Goal: Task Accomplishment & Management: Complete application form

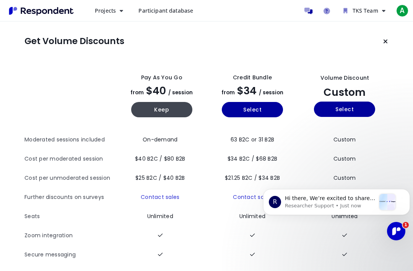
click at [384, 41] on icon "Keep current plan" at bounding box center [386, 41] width 5 height 6
click at [384, 42] on icon "Keep current plan" at bounding box center [386, 41] width 5 height 6
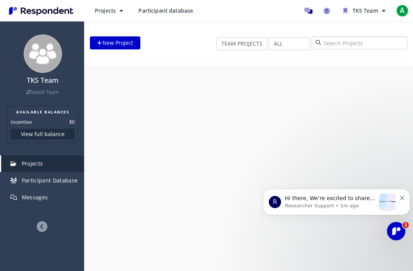
click at [384, 43] on input "search" at bounding box center [360, 42] width 96 height 13
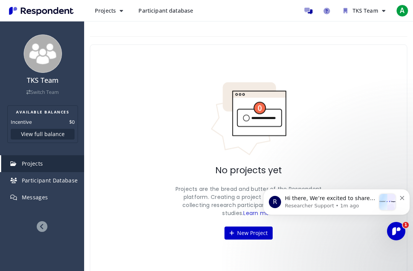
scroll to position [7, 0]
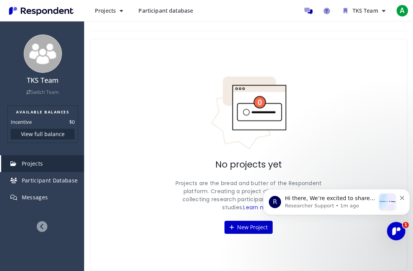
click at [360, 197] on span "Hi there, We’re excited to share that our site and platform have had a refresh!…" at bounding box center [330, 228] width 90 height 67
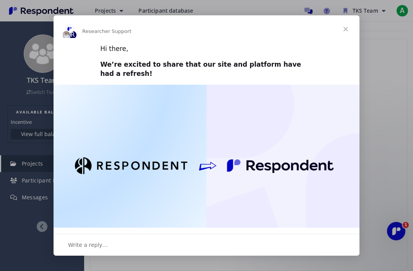
scroll to position [0, 0]
click at [347, 26] on span "Close" at bounding box center [346, 29] width 28 height 28
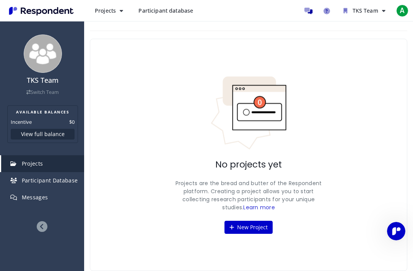
click at [29, 134] on button "View full balance" at bounding box center [43, 134] width 64 height 11
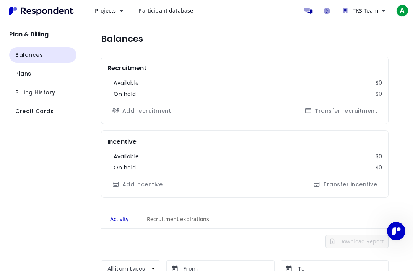
click at [22, 88] on span "Billing History" at bounding box center [35, 92] width 40 height 8
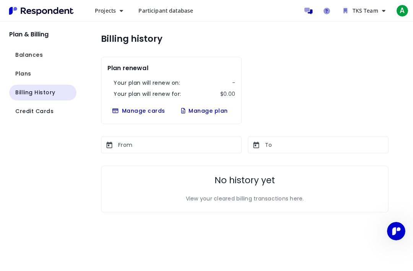
click at [22, 70] on span "Plans" at bounding box center [23, 74] width 16 height 8
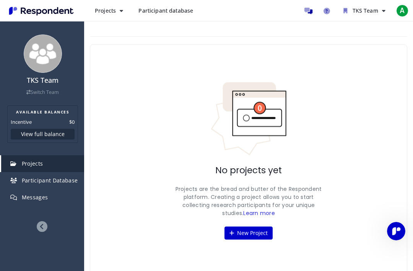
scroll to position [7, 0]
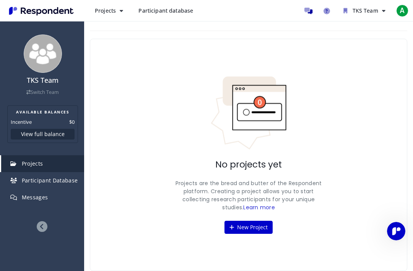
click at [29, 177] on span "Participant Database" at bounding box center [50, 179] width 56 height 7
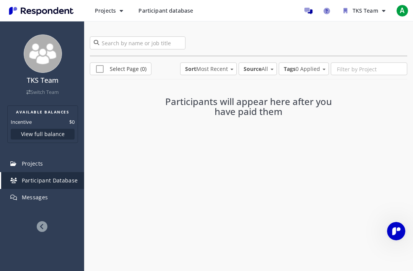
click at [29, 158] on link "Projects" at bounding box center [42, 163] width 83 height 17
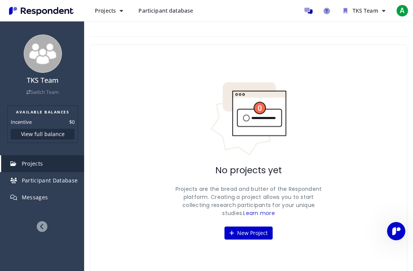
click at [241, 235] on button "New Project" at bounding box center [249, 232] width 48 height 13
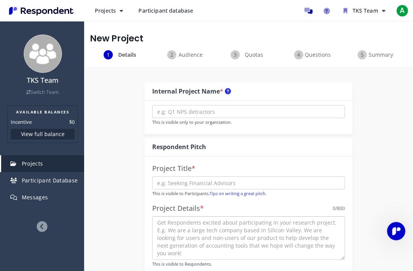
click at [237, 233] on textarea at bounding box center [248, 238] width 193 height 44
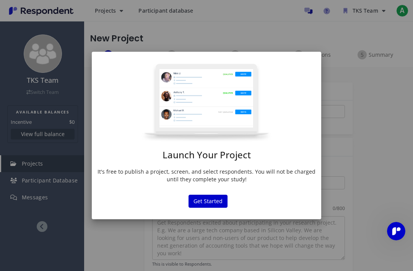
click at [204, 197] on button "Get Started" at bounding box center [208, 200] width 39 height 13
